Goal: Transaction & Acquisition: Book appointment/travel/reservation

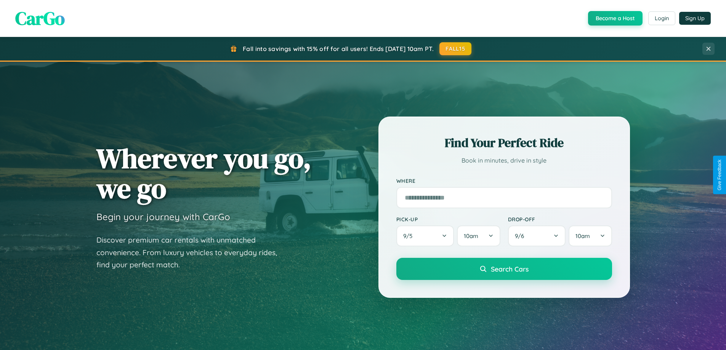
scroll to position [22, 0]
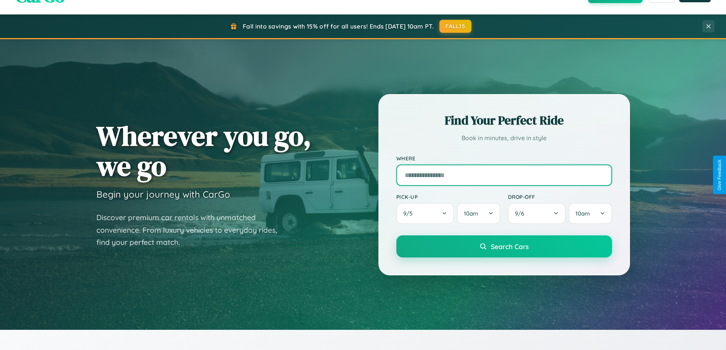
click at [504, 175] on input "text" at bounding box center [504, 175] width 216 height 21
type input "**********"
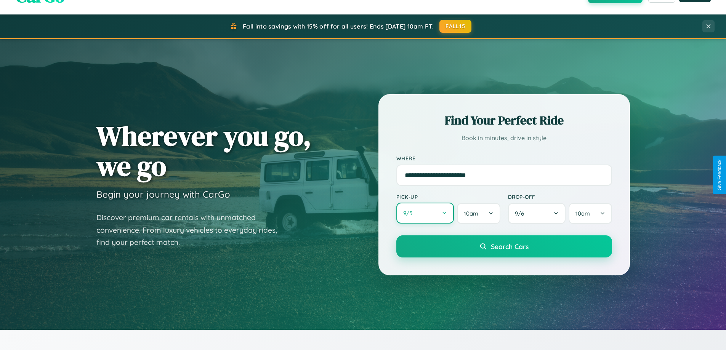
click at [425, 213] on button "9 / 5" at bounding box center [425, 213] width 58 height 21
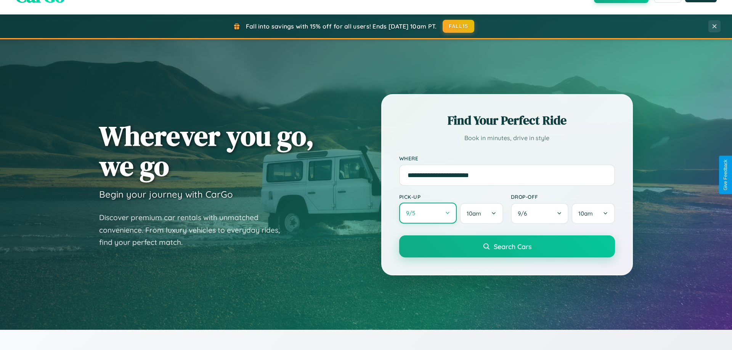
select select "*"
select select "****"
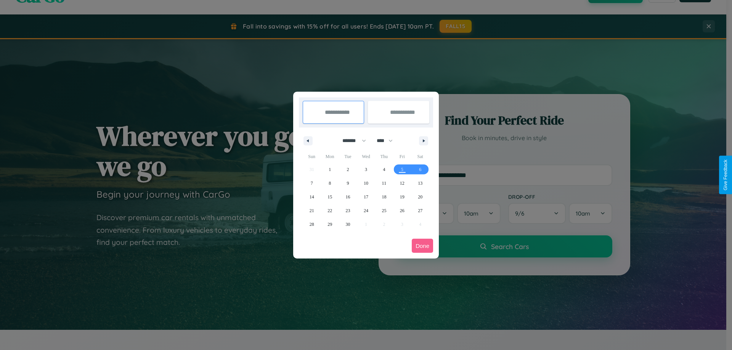
click at [351, 141] on select "******* ******** ***** ***** *** **** **** ****** ********* ******* ******** **…" at bounding box center [353, 141] width 32 height 13
select select "**"
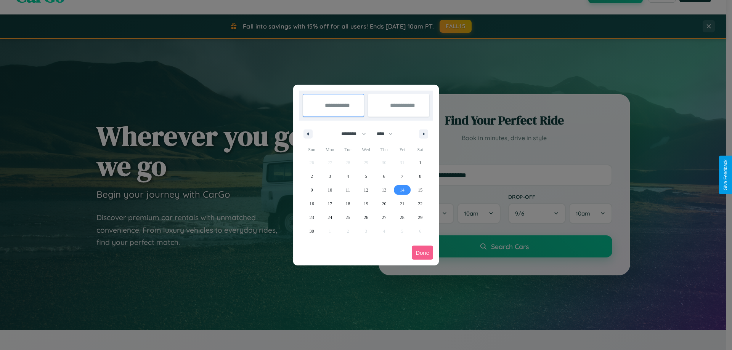
click at [402, 190] on span "14" at bounding box center [402, 190] width 5 height 14
type input "**********"
click at [330, 204] on span "17" at bounding box center [329, 204] width 5 height 14
type input "**********"
click at [422, 253] on button "Done" at bounding box center [422, 253] width 21 height 14
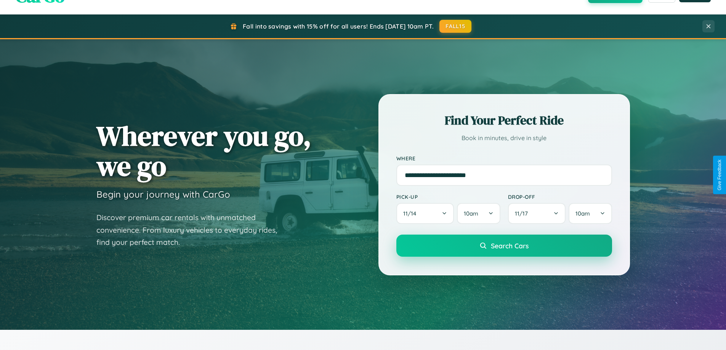
click at [504, 246] on span "Search Cars" at bounding box center [510, 246] width 38 height 8
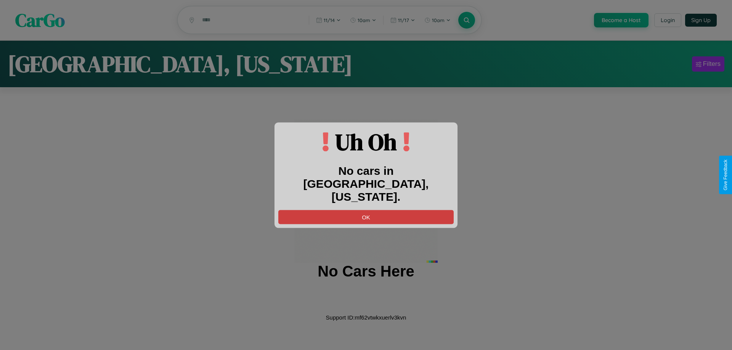
click at [366, 210] on button "OK" at bounding box center [365, 217] width 175 height 14
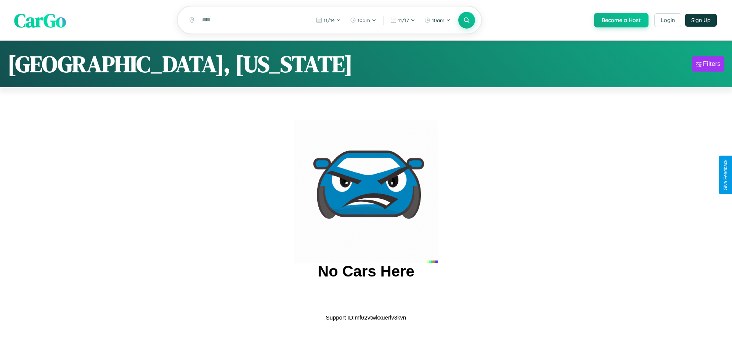
click at [40, 21] on span "CarGo" at bounding box center [40, 20] width 52 height 26
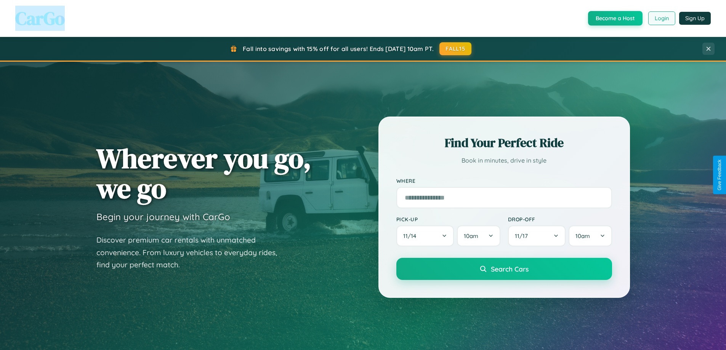
click at [661, 18] on button "Login" at bounding box center [661, 18] width 27 height 14
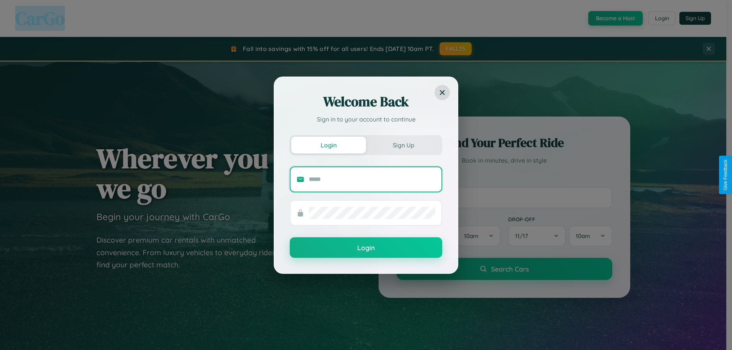
click at [372, 179] on input "text" at bounding box center [372, 179] width 127 height 12
type input "**********"
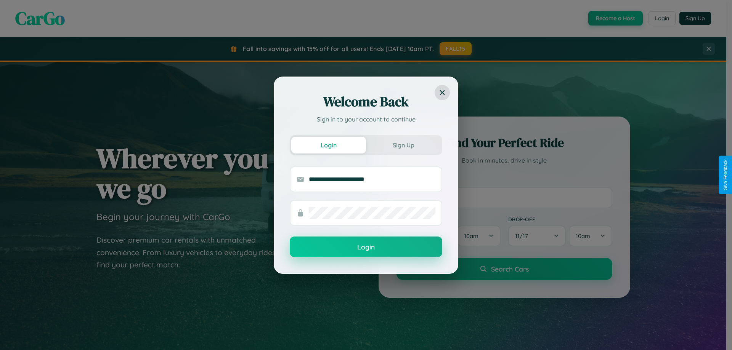
click at [366, 247] on button "Login" at bounding box center [366, 247] width 152 height 21
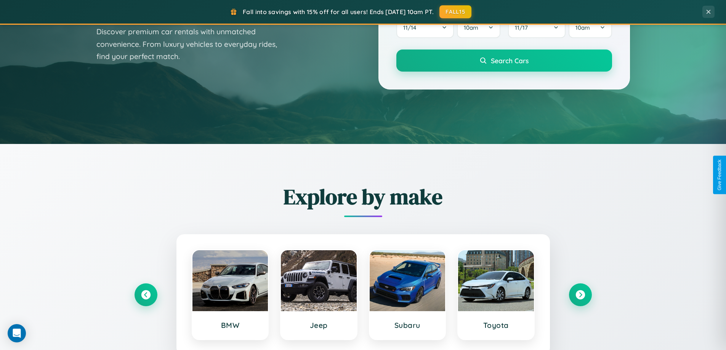
scroll to position [329, 0]
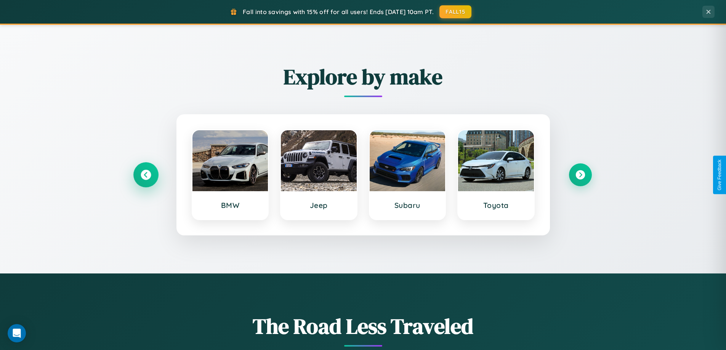
click at [146, 175] on icon at bounding box center [146, 175] width 10 height 10
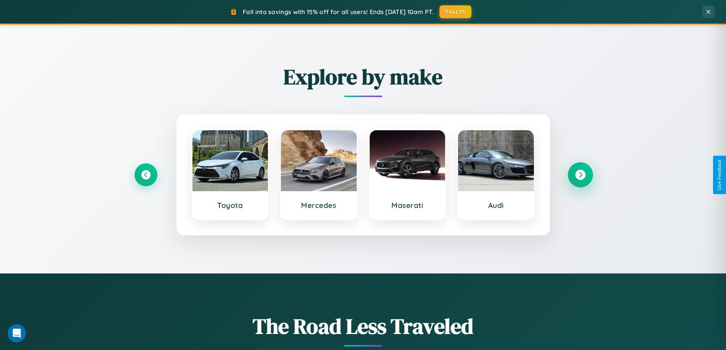
click at [580, 175] on icon at bounding box center [580, 175] width 10 height 10
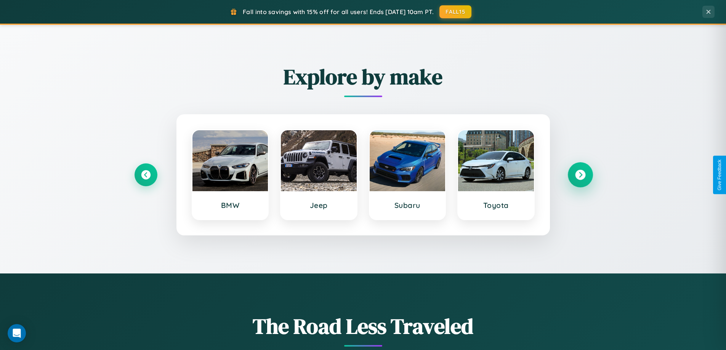
click at [580, 175] on icon at bounding box center [580, 175] width 10 height 10
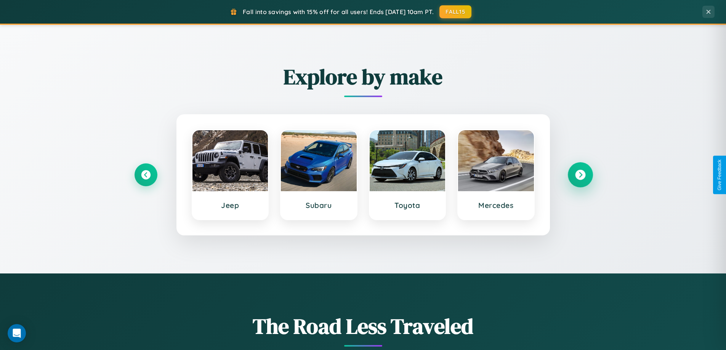
click at [580, 175] on icon at bounding box center [580, 175] width 10 height 10
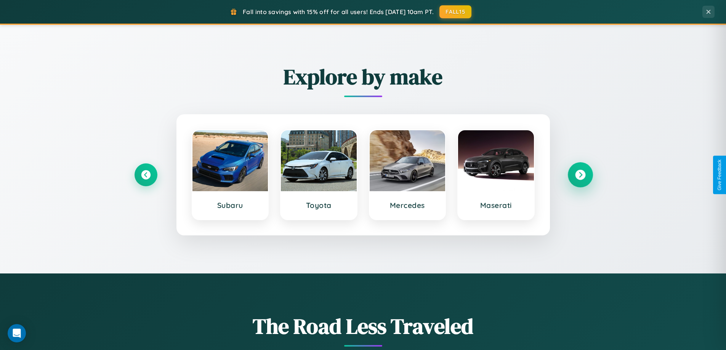
click at [580, 175] on icon at bounding box center [580, 175] width 10 height 10
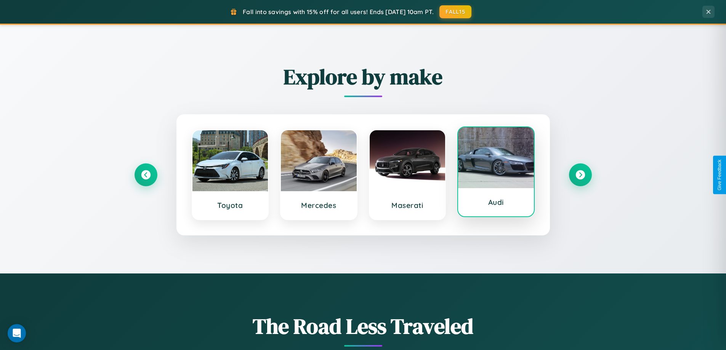
click at [496, 173] on div at bounding box center [496, 157] width 76 height 61
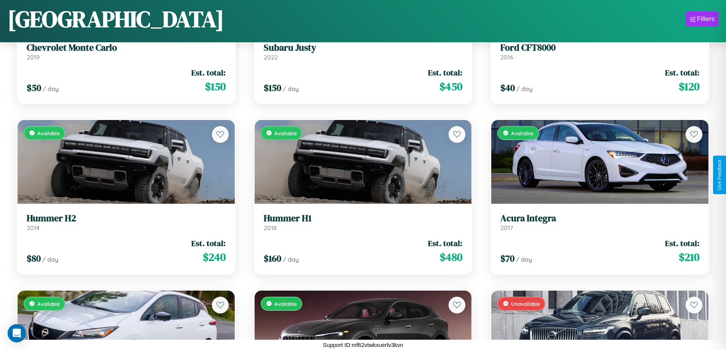
scroll to position [5229, 0]
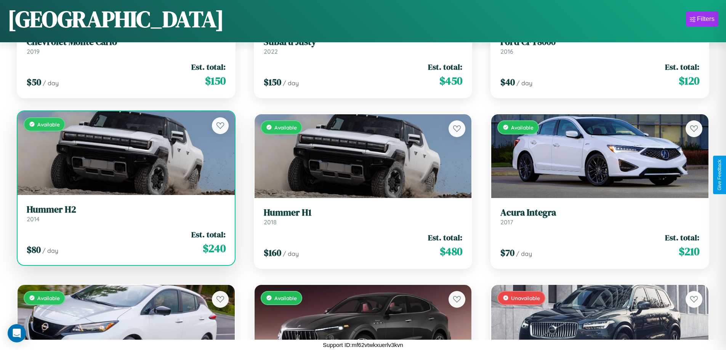
click at [125, 153] on div "Available" at bounding box center [126, 153] width 217 height 84
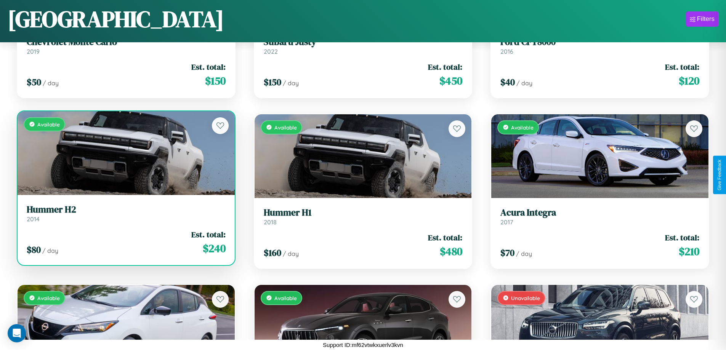
click at [125, 153] on div "Available" at bounding box center [126, 153] width 217 height 84
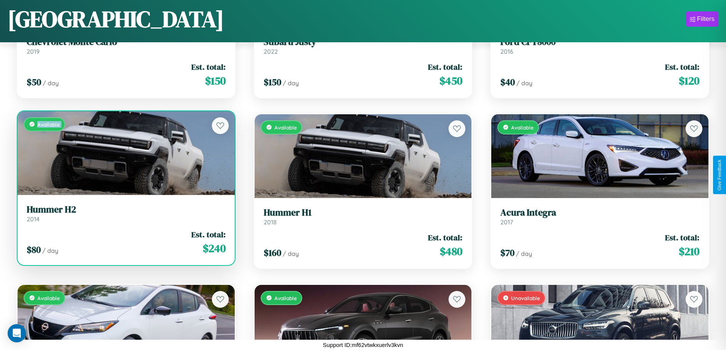
click at [125, 153] on div "Available" at bounding box center [126, 153] width 217 height 84
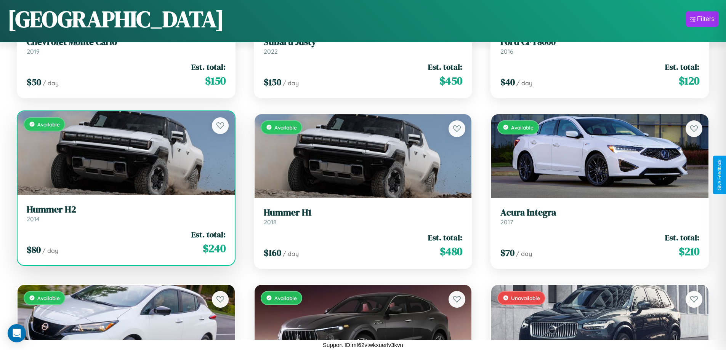
click at [125, 153] on div "Available" at bounding box center [126, 153] width 217 height 84
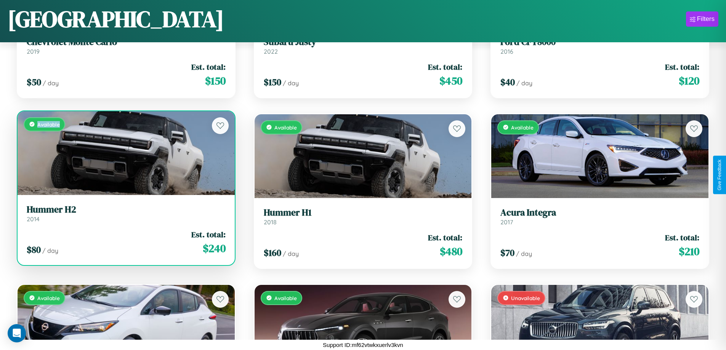
click at [125, 153] on div "Available" at bounding box center [126, 153] width 217 height 84
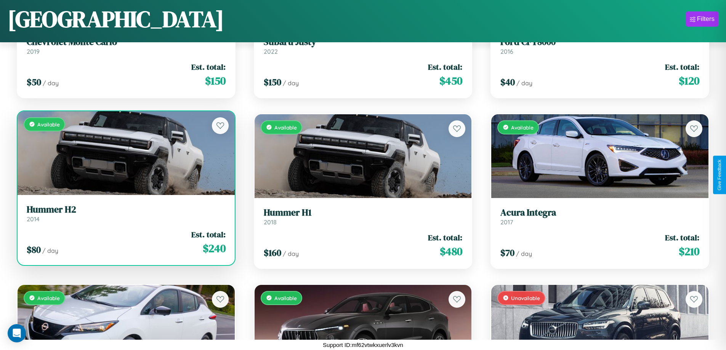
click at [125, 213] on h3 "Hummer H2" at bounding box center [126, 209] width 199 height 11
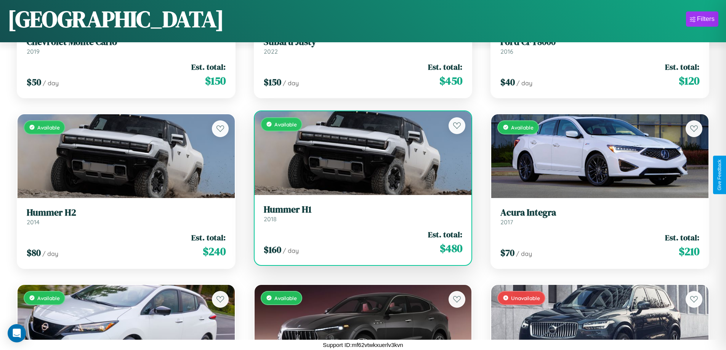
scroll to position [8985, 0]
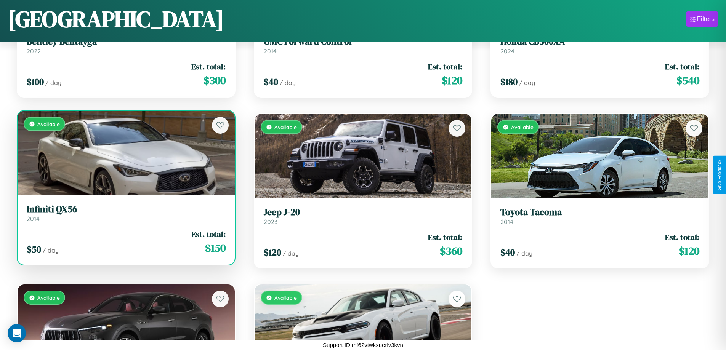
click at [125, 214] on h3 "Infiniti QX56" at bounding box center [126, 209] width 199 height 11
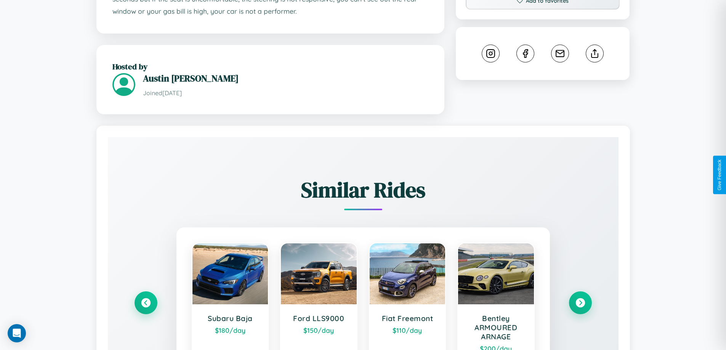
scroll to position [468, 0]
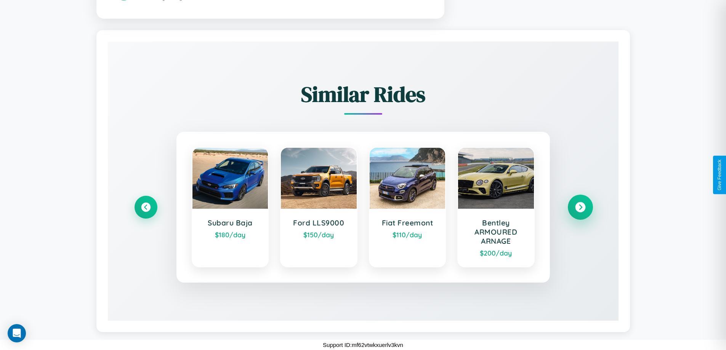
click at [580, 207] on icon at bounding box center [580, 207] width 10 height 10
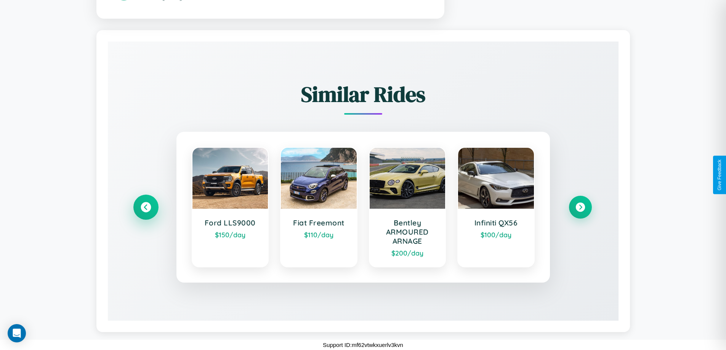
click at [146, 207] on icon at bounding box center [146, 207] width 10 height 10
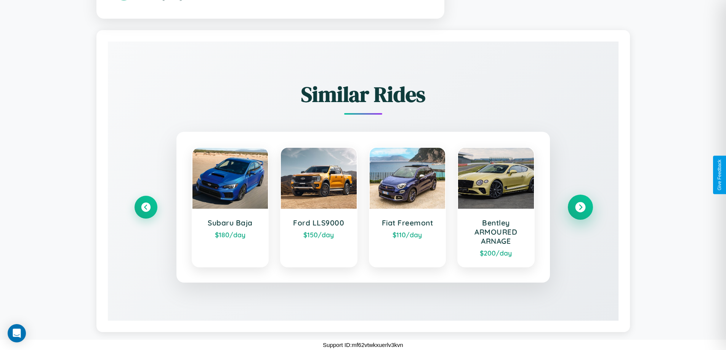
click at [580, 207] on icon at bounding box center [580, 207] width 10 height 10
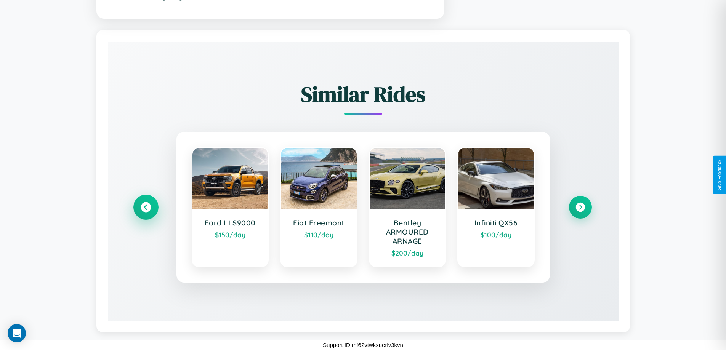
click at [146, 207] on icon at bounding box center [146, 207] width 10 height 10
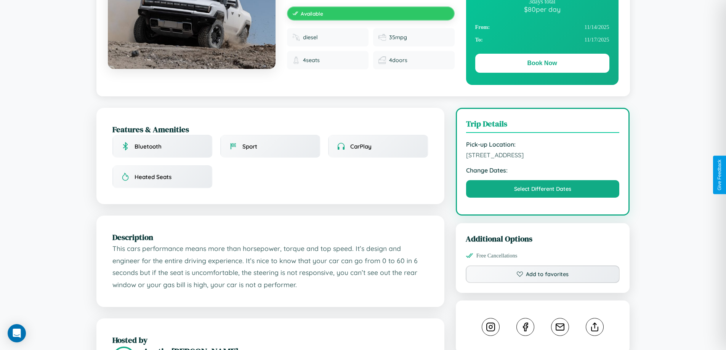
scroll to position [79, 0]
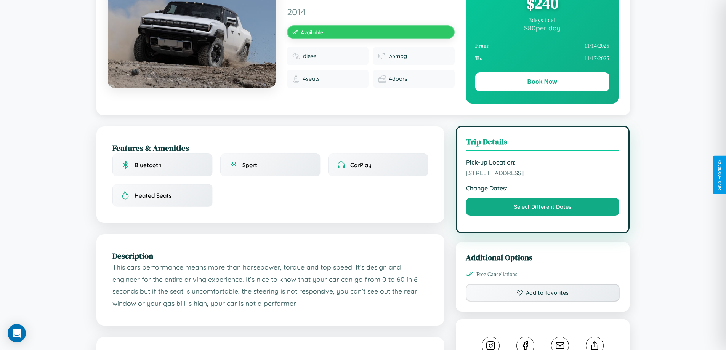
click at [543, 175] on span "4875 Hillside Avenue Tokyo 80140 Japan" at bounding box center [543, 173] width 154 height 8
click at [543, 174] on span "4875 Hillside Avenue Tokyo 80140 Japan" at bounding box center [543, 173] width 154 height 8
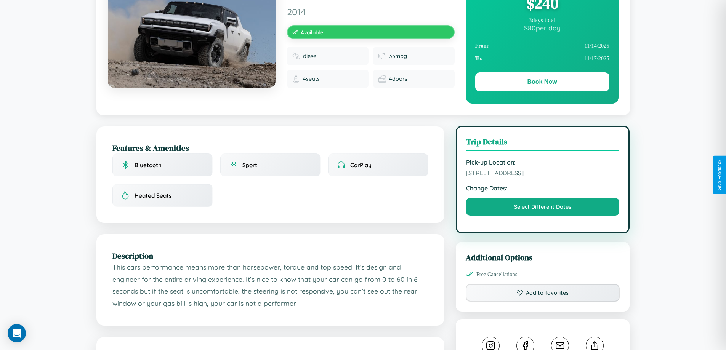
click at [543, 174] on span "4875 Hillside Avenue Tokyo 80140 Japan" at bounding box center [543, 173] width 154 height 8
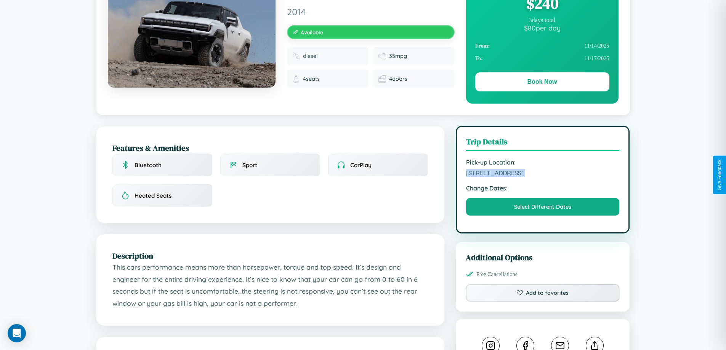
click at [543, 174] on span "4875 Hillside Avenue Tokyo 80140 Japan" at bounding box center [543, 173] width 154 height 8
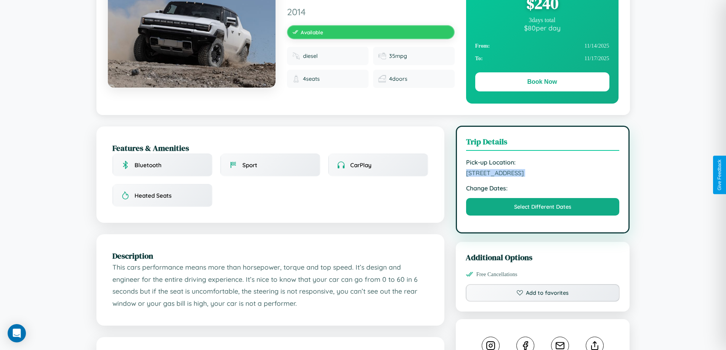
click at [543, 174] on span "4875 Hillside Avenue Tokyo 80140 Japan" at bounding box center [543, 173] width 154 height 8
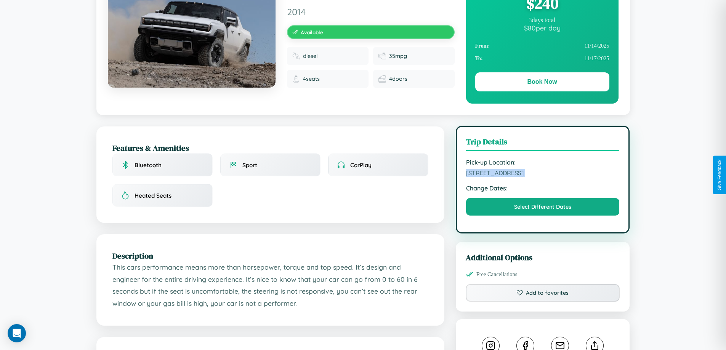
click at [543, 174] on span "4875 Hillside Avenue Tokyo 80140 Japan" at bounding box center [543, 173] width 154 height 8
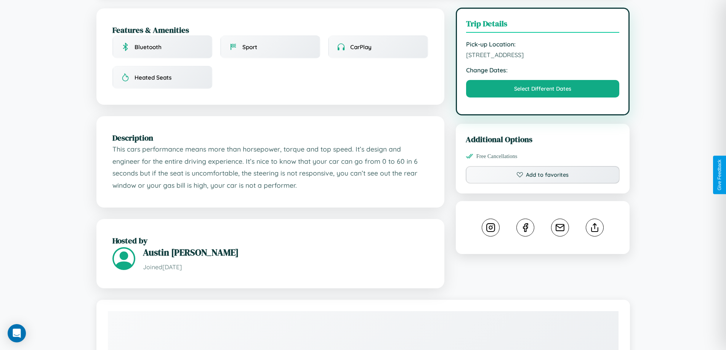
scroll to position [250, 0]
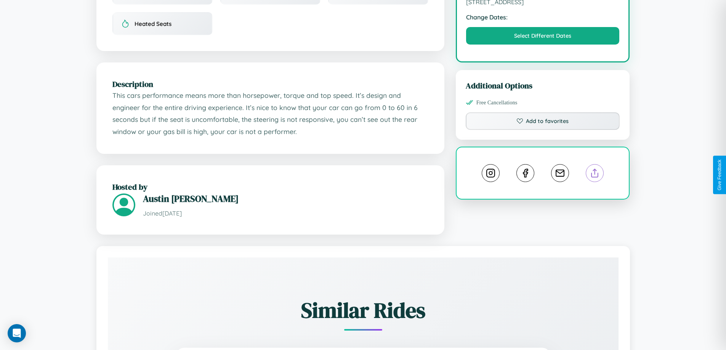
click at [595, 174] on line at bounding box center [595, 171] width 0 height 5
